Goal: Information Seeking & Learning: Learn about a topic

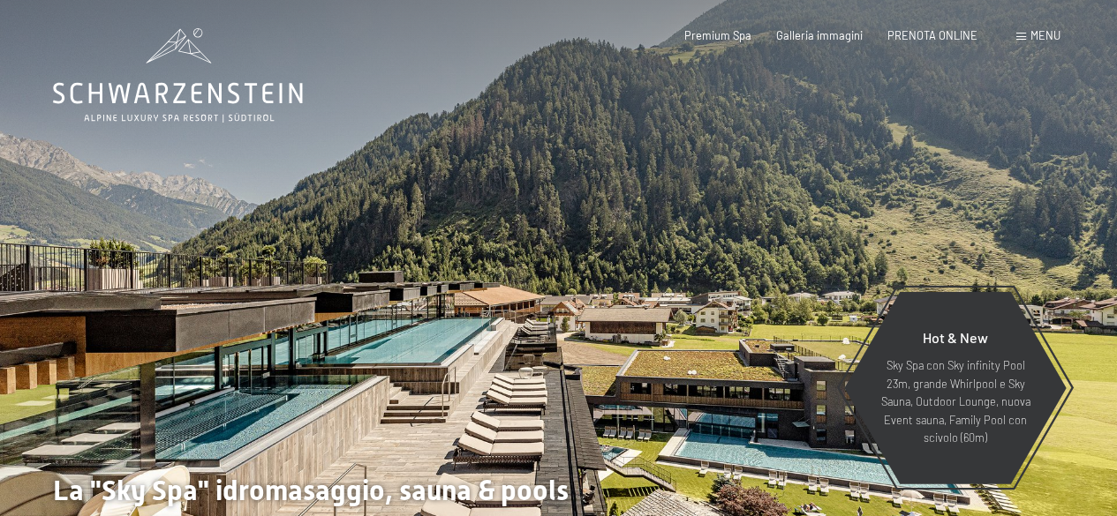
click at [1020, 40] on span at bounding box center [1021, 37] width 10 height 8
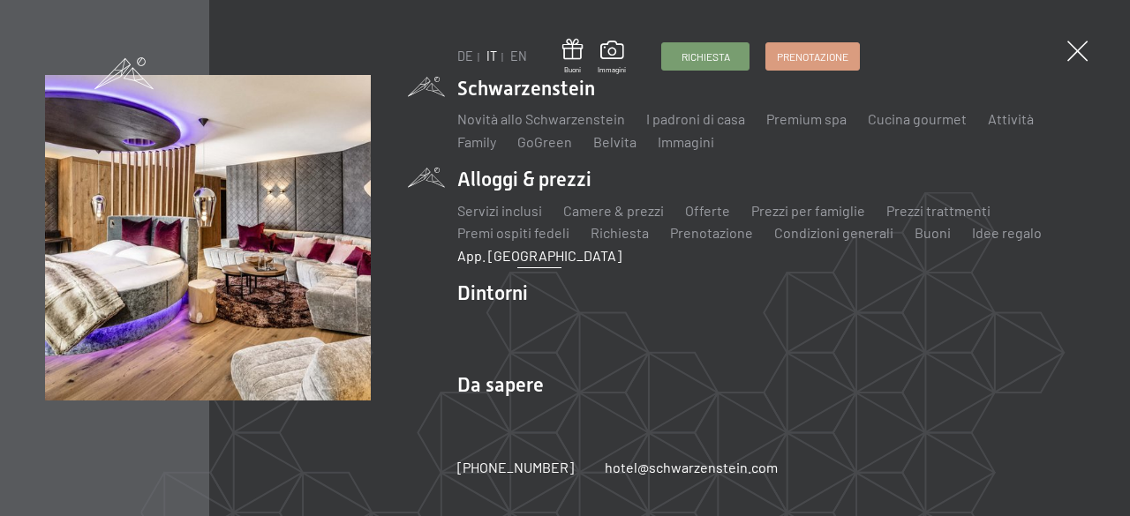
click at [514, 259] on link "App. [GEOGRAPHIC_DATA]" at bounding box center [539, 255] width 164 height 17
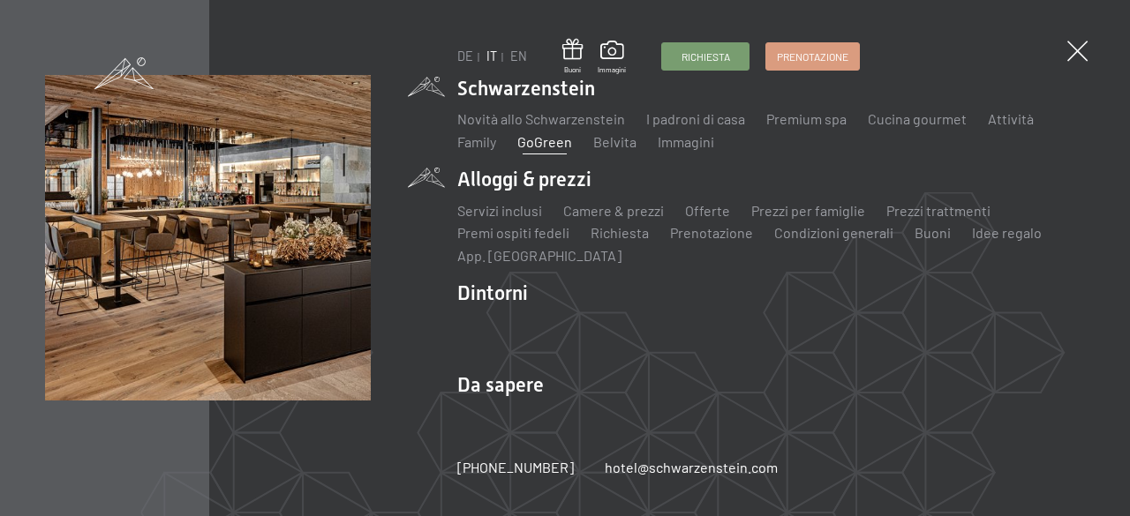
click at [552, 139] on link "GoGreen" at bounding box center [544, 141] width 55 height 17
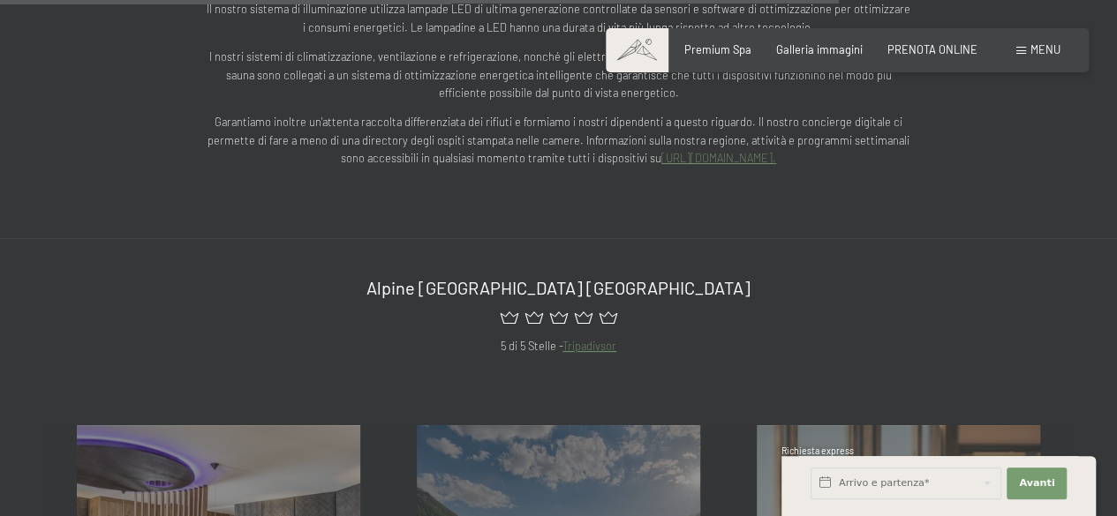
scroll to position [3201, 0]
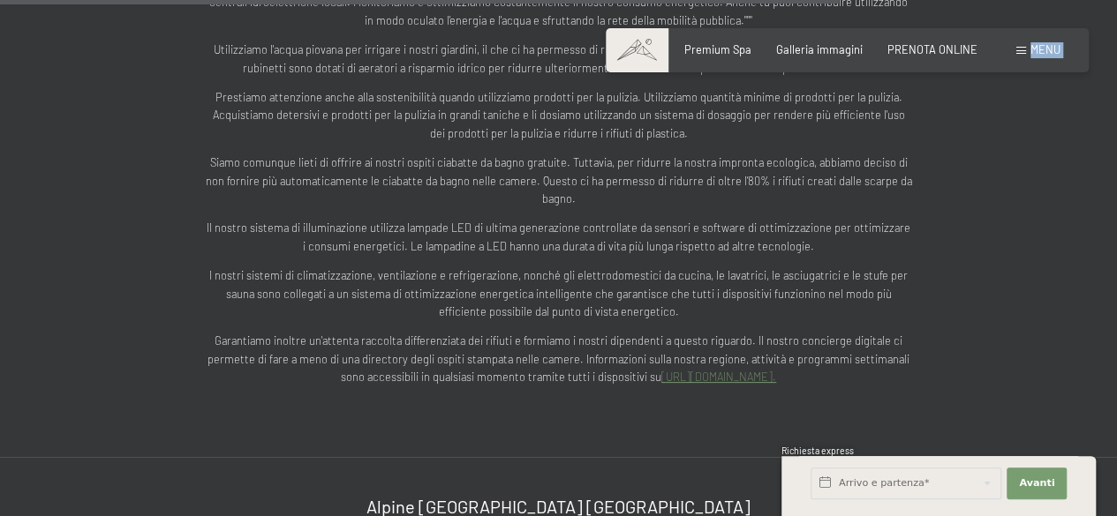
click at [1016, 50] on div "Prenotazione Richiesta Premium Spa Galleria immagini PRENOTA ONLINE Menu DE IT …" at bounding box center [847, 50] width 426 height 16
click at [1024, 47] on span at bounding box center [1021, 51] width 10 height 8
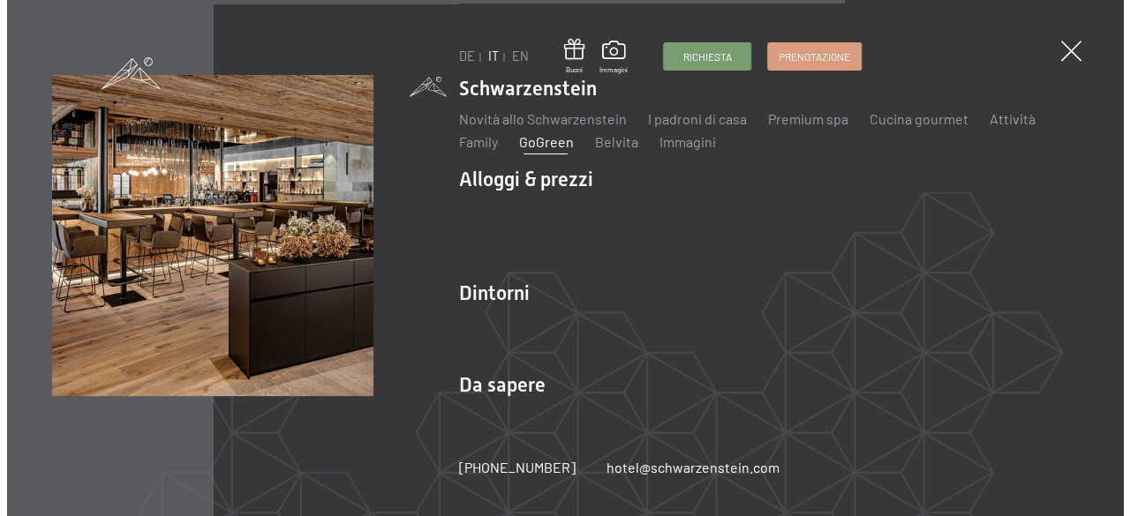
scroll to position [3183, 0]
